Goal: Use online tool/utility: Utilize a website feature to perform a specific function

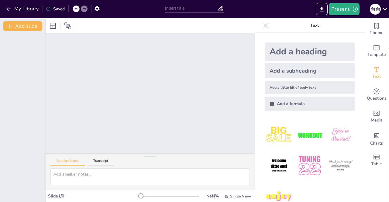
click at [303, 53] on div "Add a heading" at bounding box center [310, 52] width 90 height 18
click at [336, 9] on button "Present" at bounding box center [344, 9] width 30 height 12
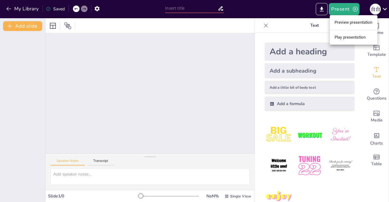
click at [343, 22] on li "Preview presentation" at bounding box center [354, 23] width 48 height 10
